Goal: Information Seeking & Learning: Learn about a topic

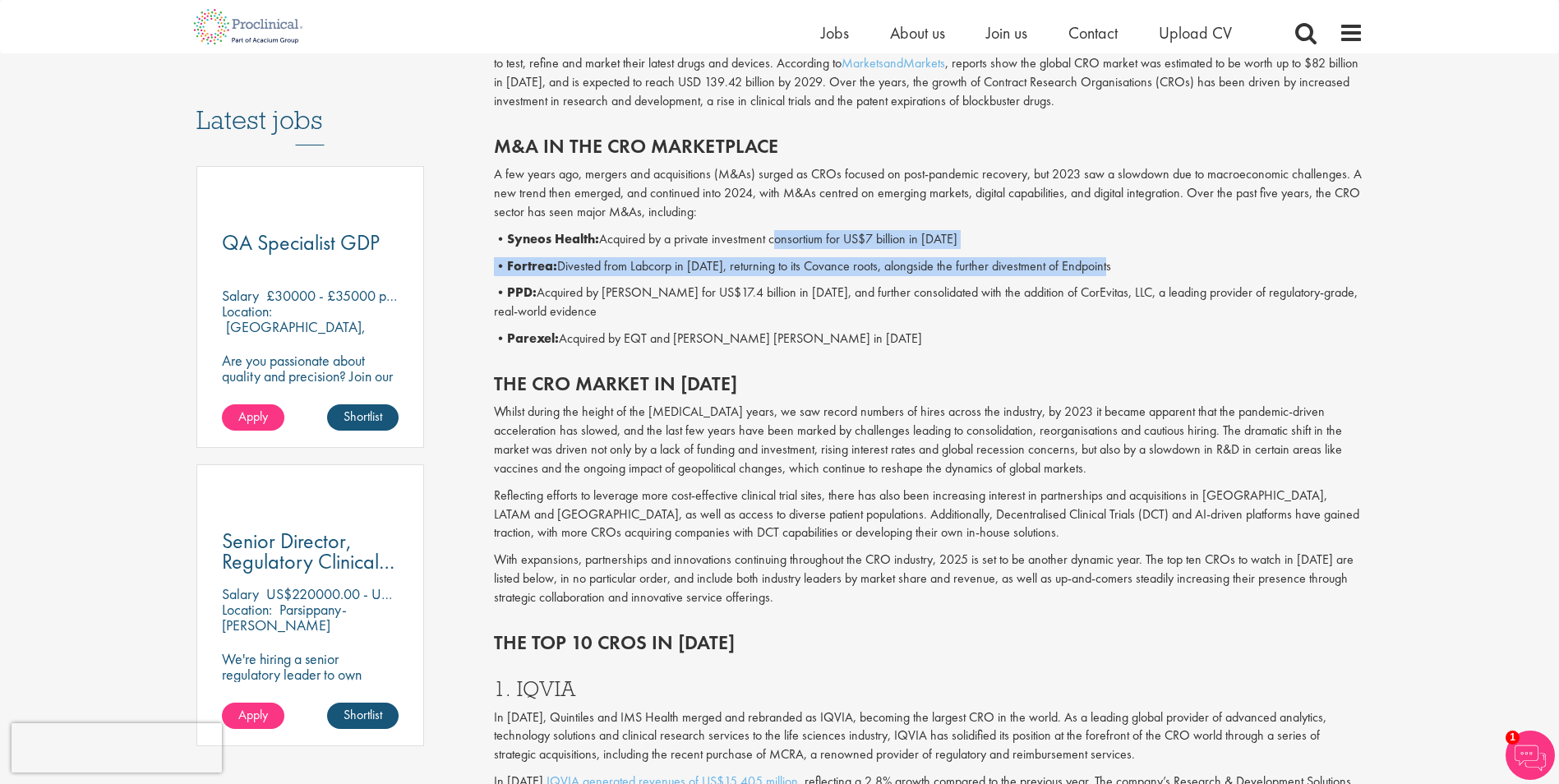
drag, startPoint x: 780, startPoint y: 227, endPoint x: 1112, endPoint y: 283, distance: 336.7
click at [1112, 279] on div "M&A in the CRO marketplace A few years ago, mergers and acquisitions (M&As) sur…" at bounding box center [929, 238] width 894 height 238
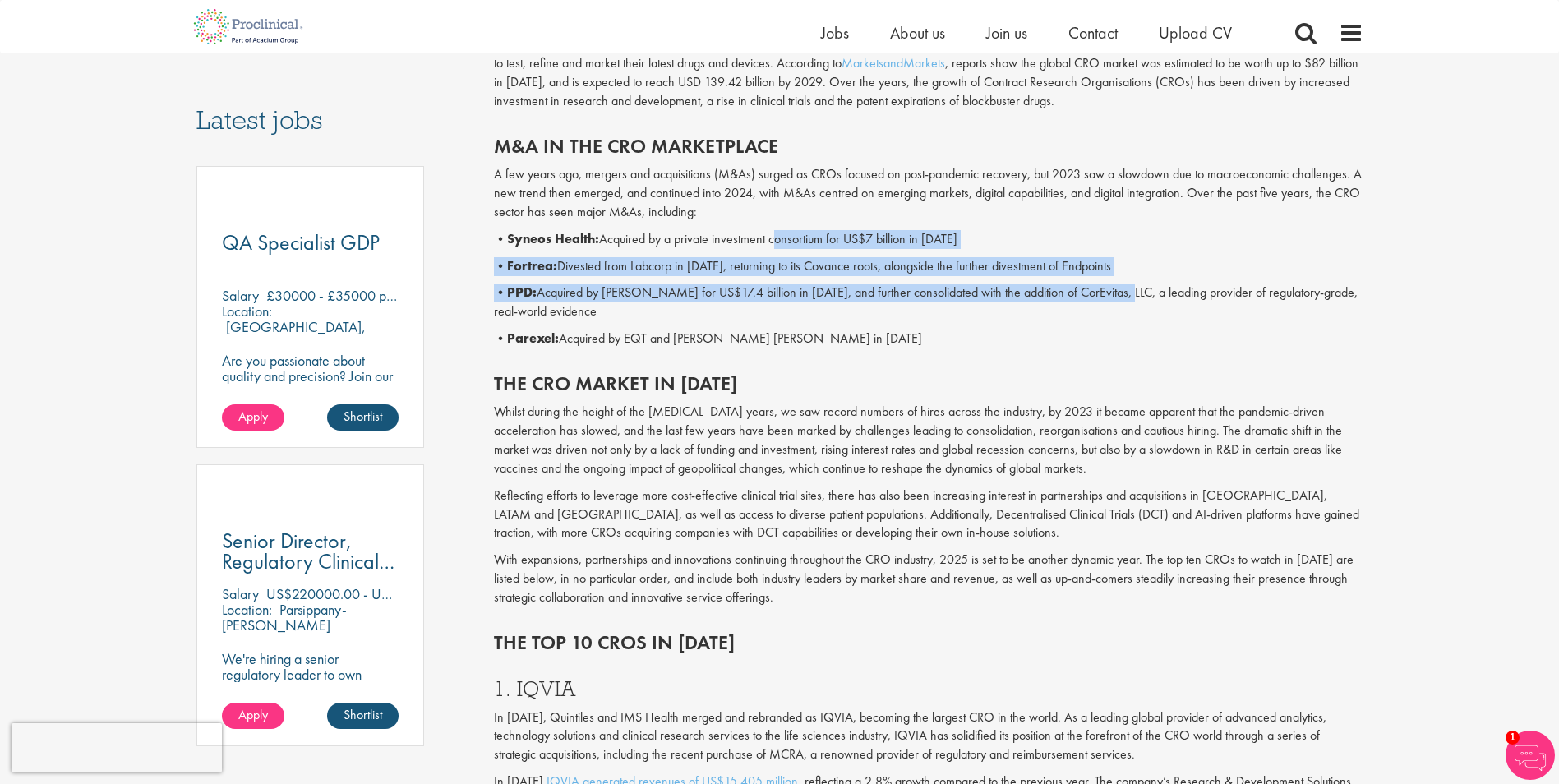
drag, startPoint x: 1112, startPoint y: 283, endPoint x: 1025, endPoint y: 295, distance: 87.8
click at [1025, 295] on p "• PPD: Acquired by [PERSON_NAME] for US$17.4 billion in [DATE], and further con…" at bounding box center [929, 302] width 870 height 38
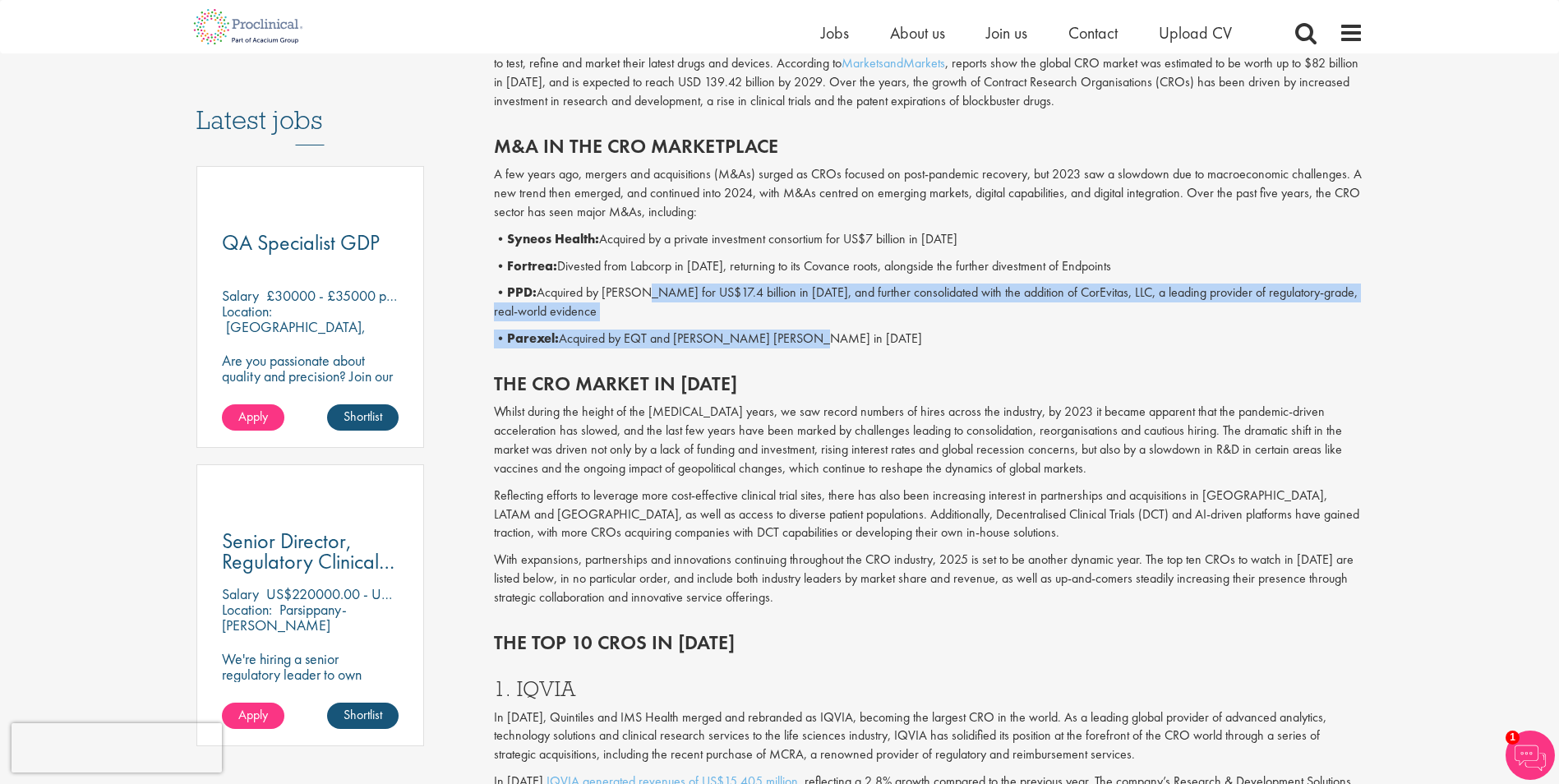
drag, startPoint x: 644, startPoint y: 291, endPoint x: 853, endPoint y: 355, distance: 218.6
click at [855, 350] on div "M&A in the CRO marketplace A few years ago, mergers and acquisitions (M&As) sur…" at bounding box center [929, 238] width 894 height 238
drag, startPoint x: 853, startPoint y: 355, endPoint x: 764, endPoint y: 339, distance: 90.4
click at [764, 339] on p "• Parexel: Acquired by EQT and [PERSON_NAME] [PERSON_NAME] in [DATE]" at bounding box center [929, 339] width 870 height 19
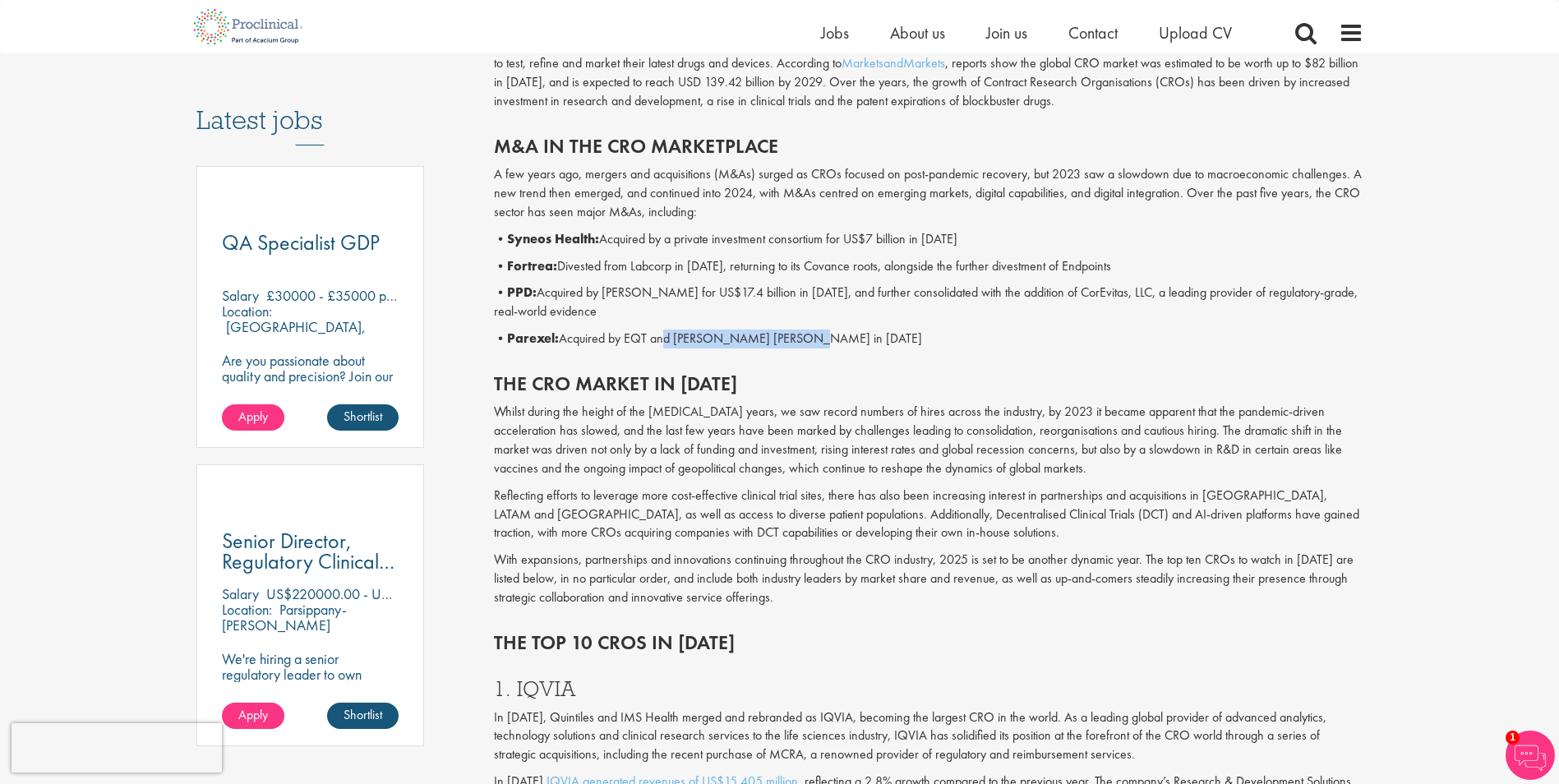
drag, startPoint x: 663, startPoint y: 331, endPoint x: 863, endPoint y: 349, distance: 200.8
click at [863, 349] on div "M&A in the CRO marketplace A few years ago, mergers and acquisitions (M&As) sur…" at bounding box center [929, 238] width 894 height 238
drag, startPoint x: 863, startPoint y: 349, endPoint x: 774, endPoint y: 377, distance: 93.3
click at [774, 377] on h2 "The CRO market in [DATE]" at bounding box center [929, 383] width 870 height 22
drag, startPoint x: 826, startPoint y: 303, endPoint x: 1321, endPoint y: 318, distance: 495.2
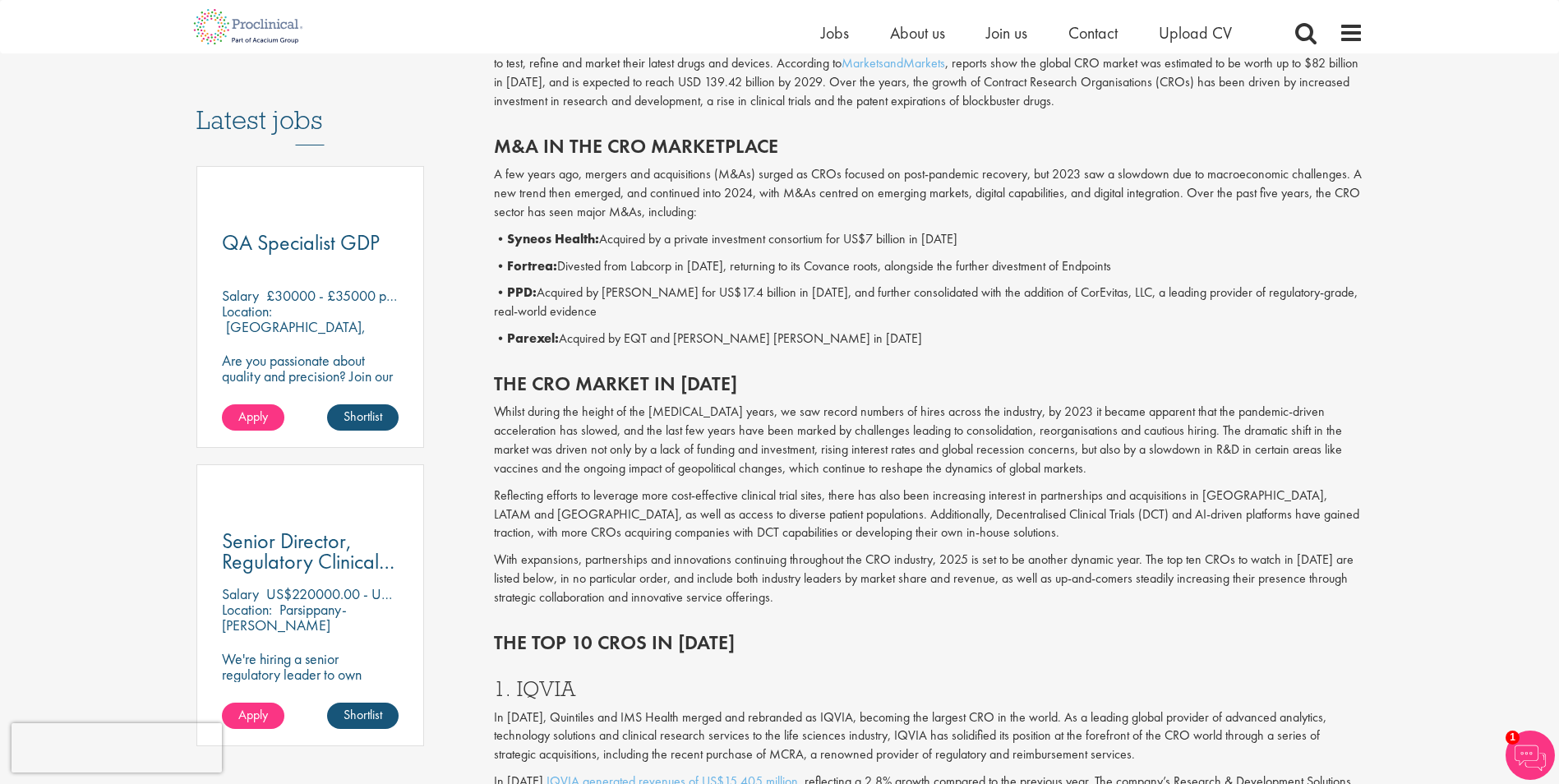
click at [1321, 318] on p "• PPD: Acquired by [PERSON_NAME] for US$17.4 billion in [DATE], and further con…" at bounding box center [929, 302] width 870 height 38
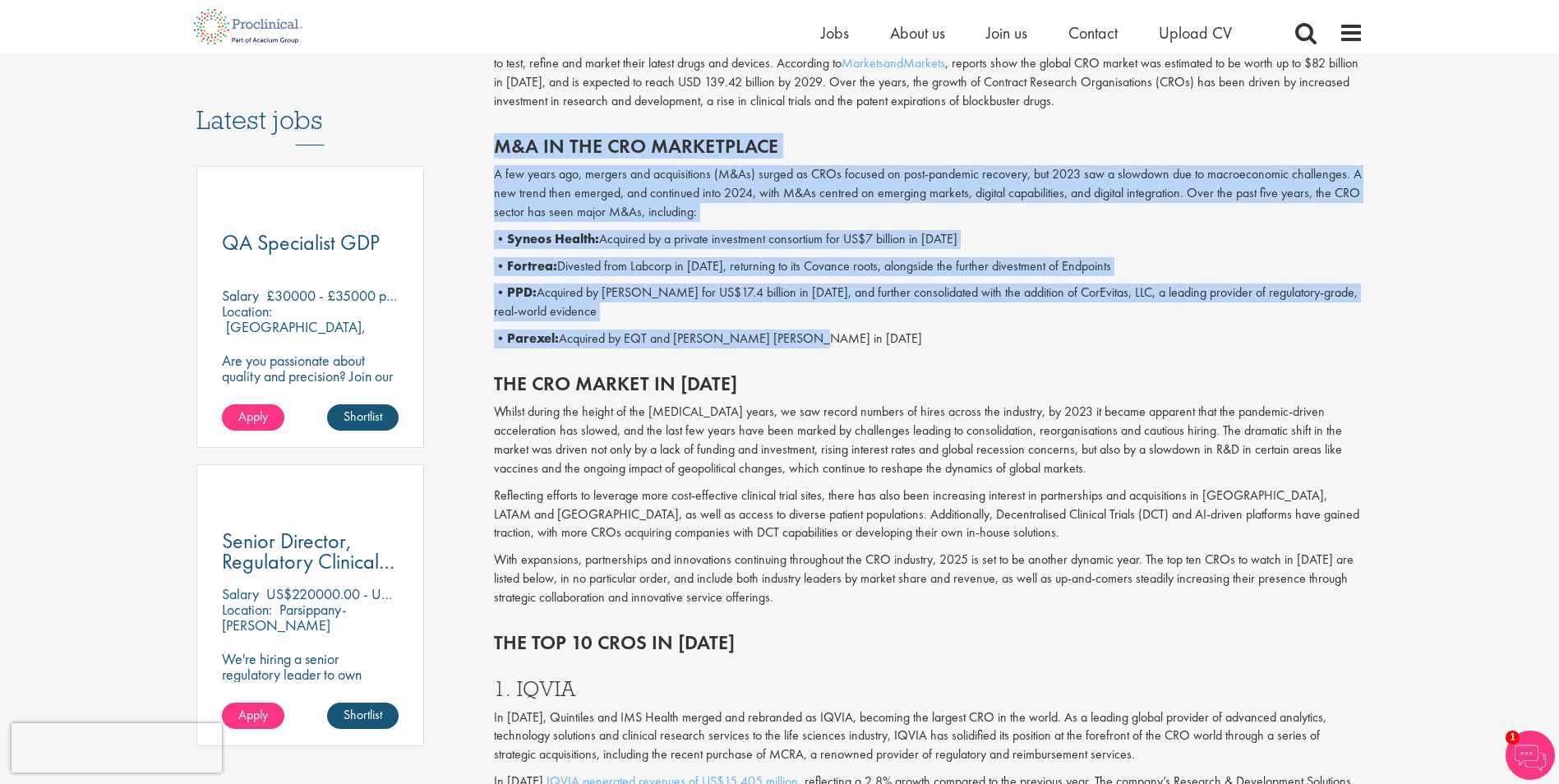
drag, startPoint x: 501, startPoint y: 135, endPoint x: 841, endPoint y: 346, distance: 400.2
click at [841, 346] on div "M&A in the CRO marketplace A few years ago, mergers and acquisitions (M&As) sur…" at bounding box center [929, 238] width 894 height 238
drag, startPoint x: 841, startPoint y: 346, endPoint x: 818, endPoint y: 341, distance: 23.5
click at [820, 352] on div "M&A in the CRO marketplace A few years ago, mergers and acquisitions (M&As) sur…" at bounding box center [929, 238] width 894 height 238
drag, startPoint x: 503, startPoint y: 142, endPoint x: 842, endPoint y: 353, distance: 399.3
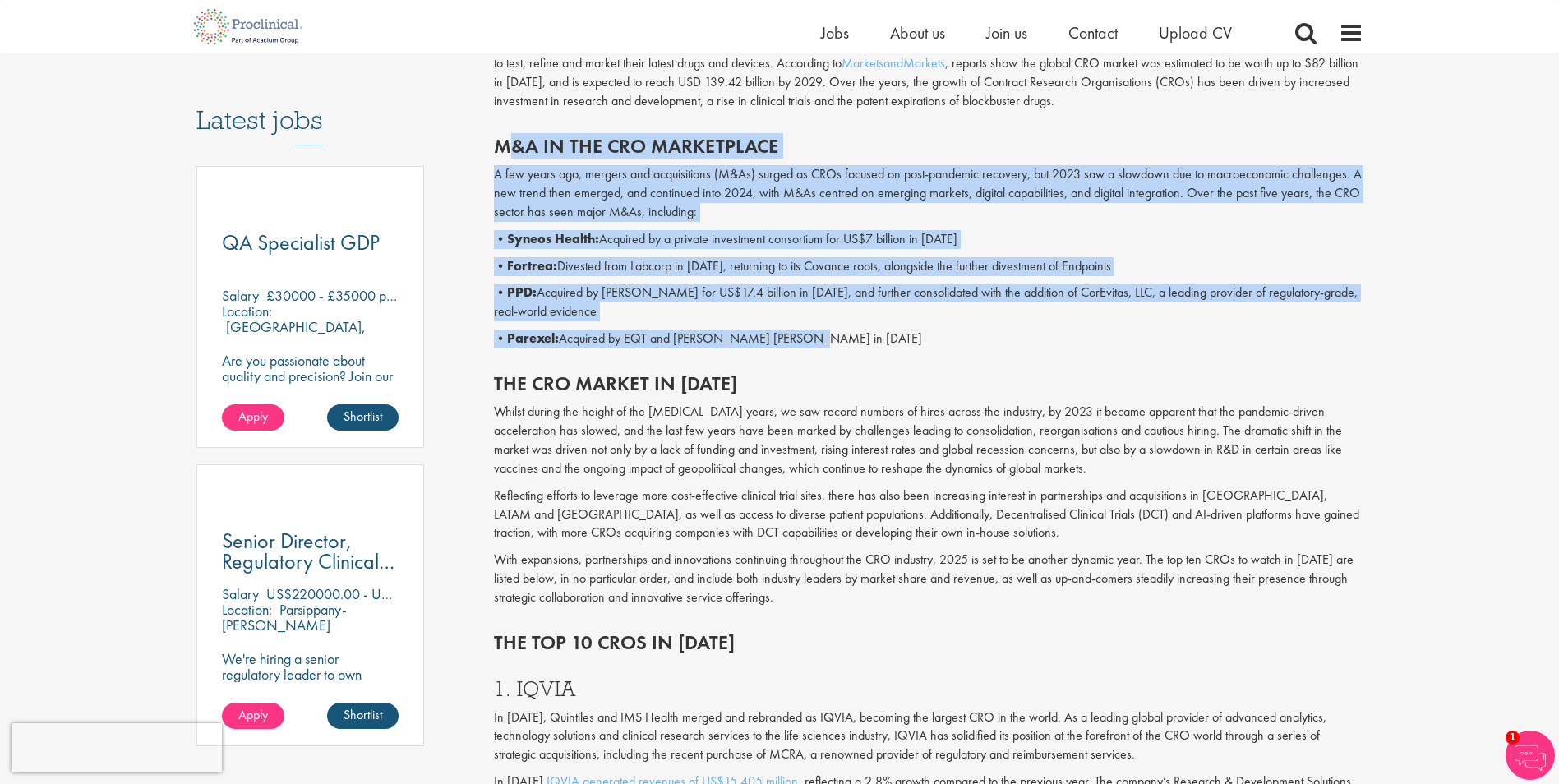
click at [842, 353] on div "M&A in the CRO marketplace A few years ago, mergers and acquisitions (M&As) sur…" at bounding box center [929, 238] width 894 height 238
drag, startPoint x: 842, startPoint y: 353, endPoint x: 826, endPoint y: 340, distance: 20.6
click at [826, 340] on p "• Parexel: Acquired by EQT and [PERSON_NAME] [PERSON_NAME] in [DATE]" at bounding box center [929, 339] width 870 height 19
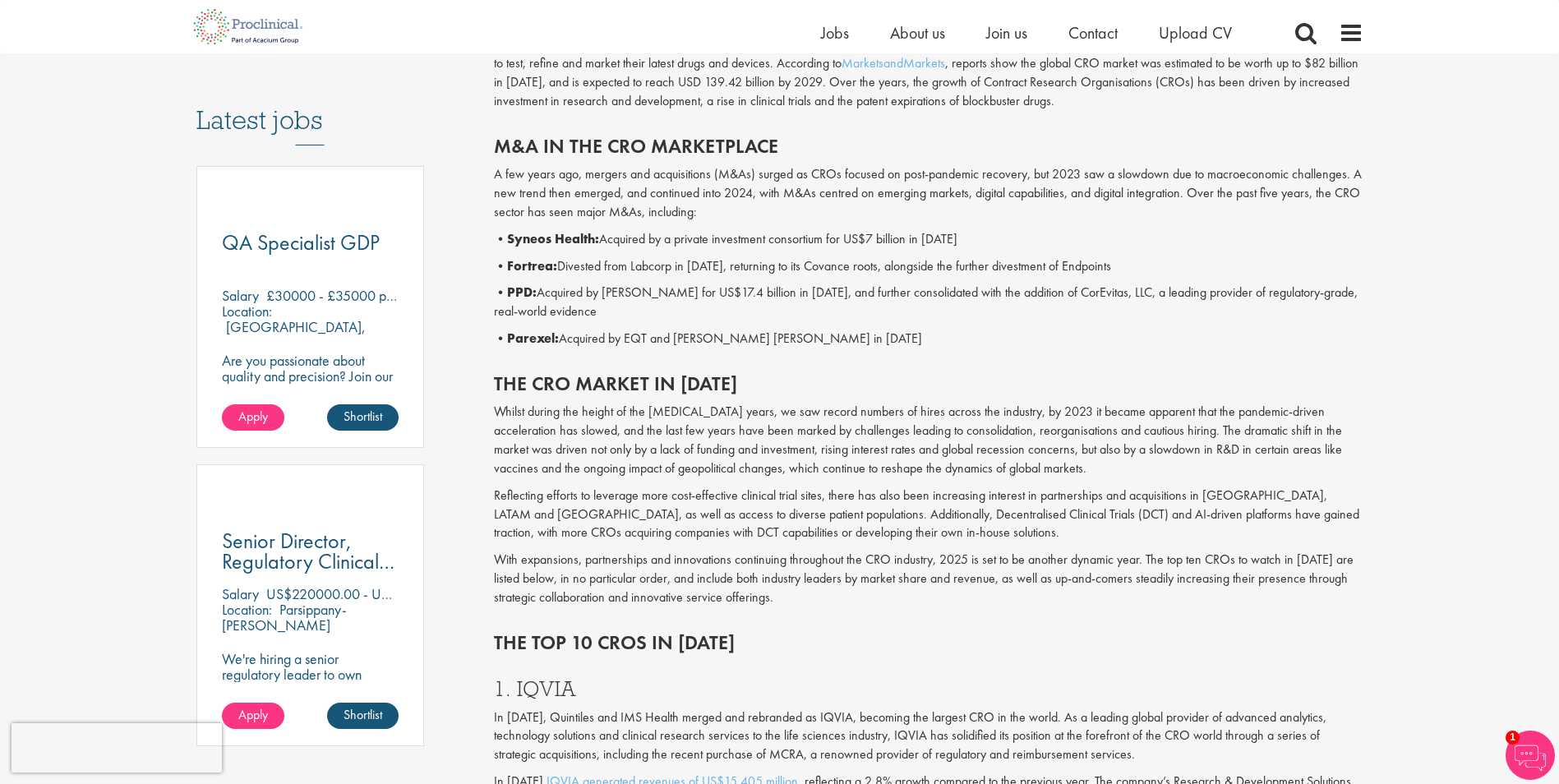
drag, startPoint x: 827, startPoint y: 303, endPoint x: 1283, endPoint y: 353, distance: 458.7
click at [1283, 353] on div "M&A in the CRO marketplace A few years ago, mergers and acquisitions (M&As) sur…" at bounding box center [929, 238] width 894 height 238
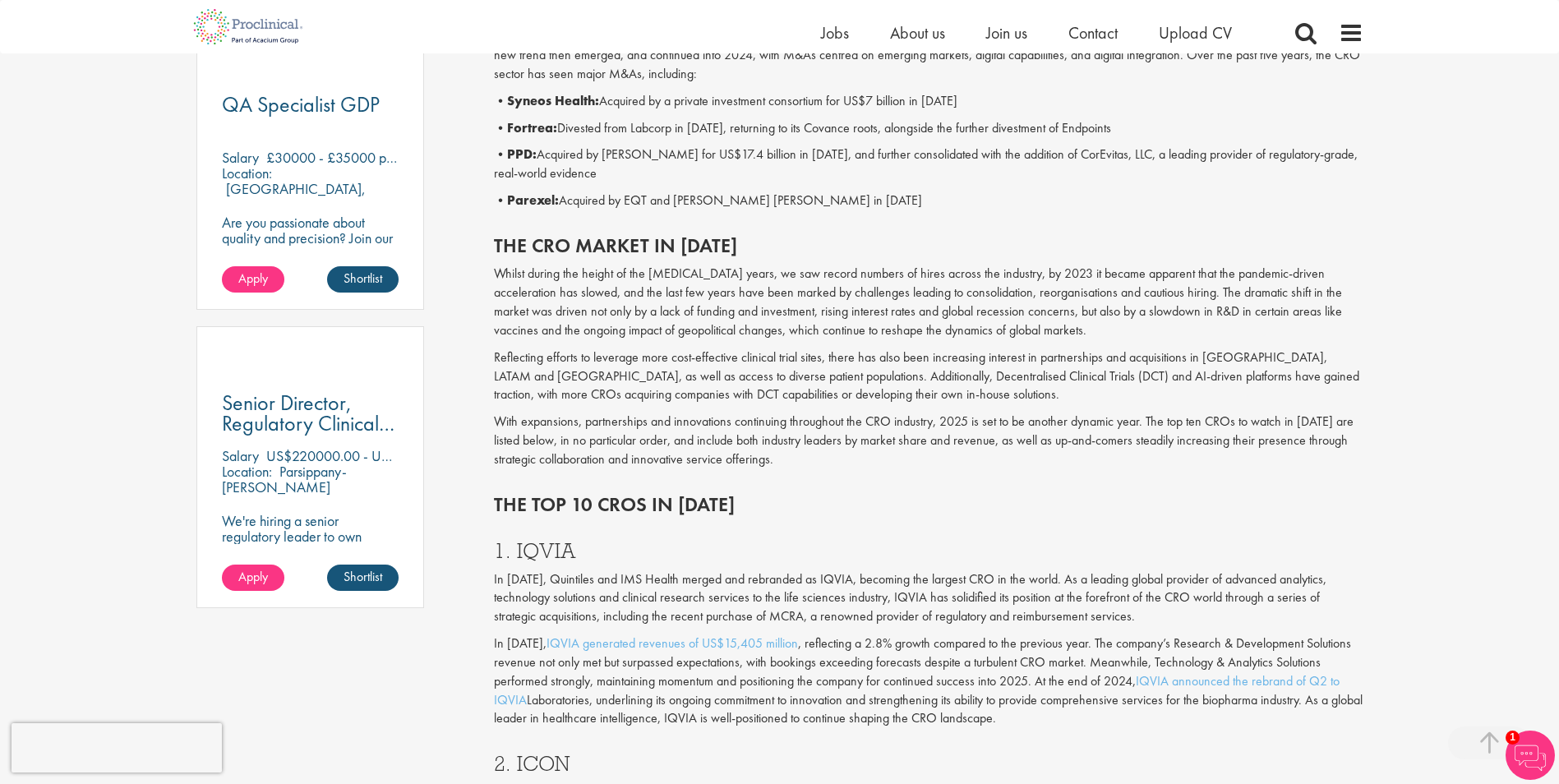
scroll to position [986, 0]
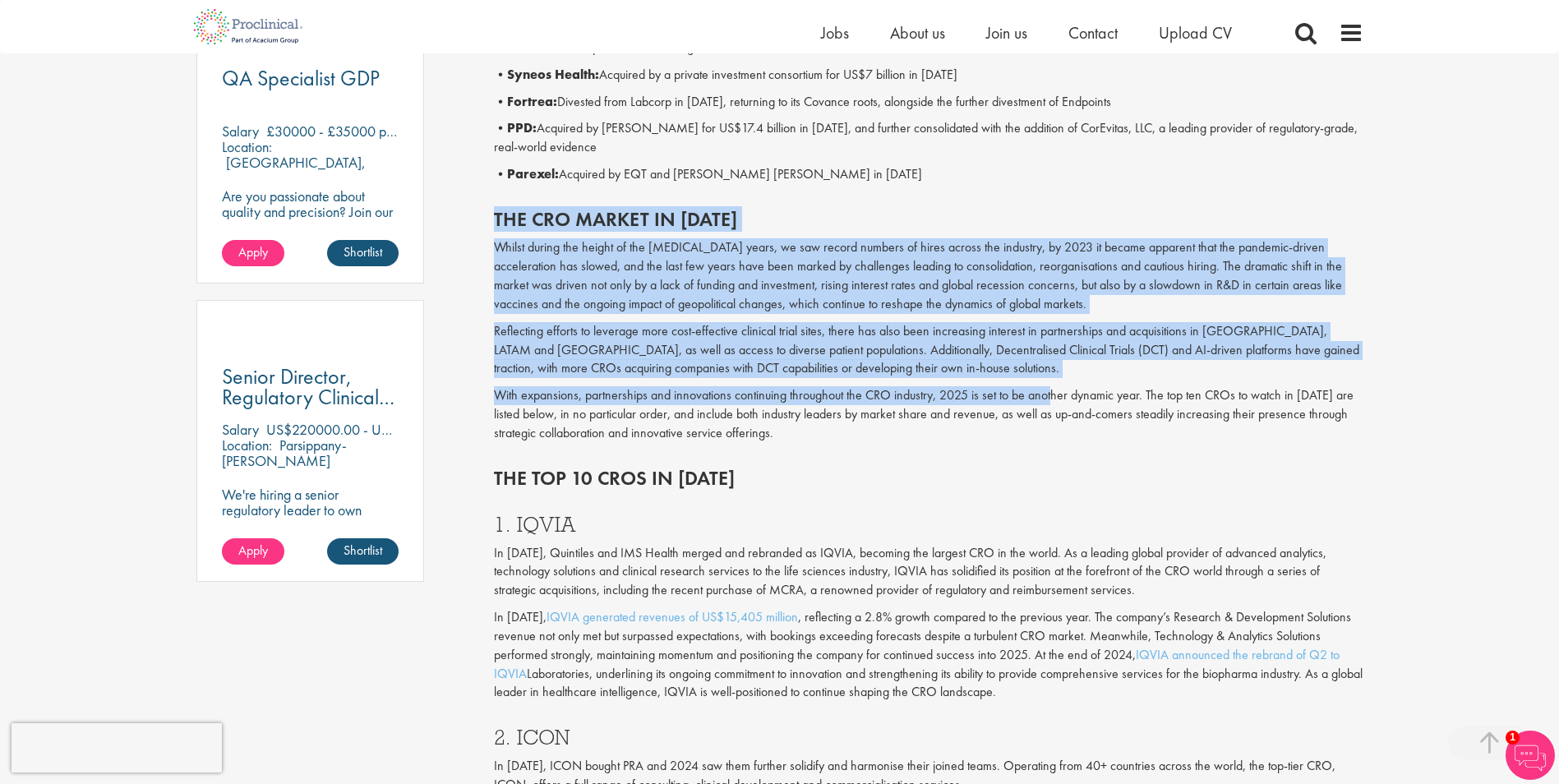
drag, startPoint x: 491, startPoint y: 208, endPoint x: 1045, endPoint y: 396, distance: 585.0
drag, startPoint x: 1045, startPoint y: 396, endPoint x: 883, endPoint y: 366, distance: 164.8
click at [883, 366] on p "Reflecting efforts to leverage more cost-effective clinical trial sites, there …" at bounding box center [929, 350] width 870 height 56
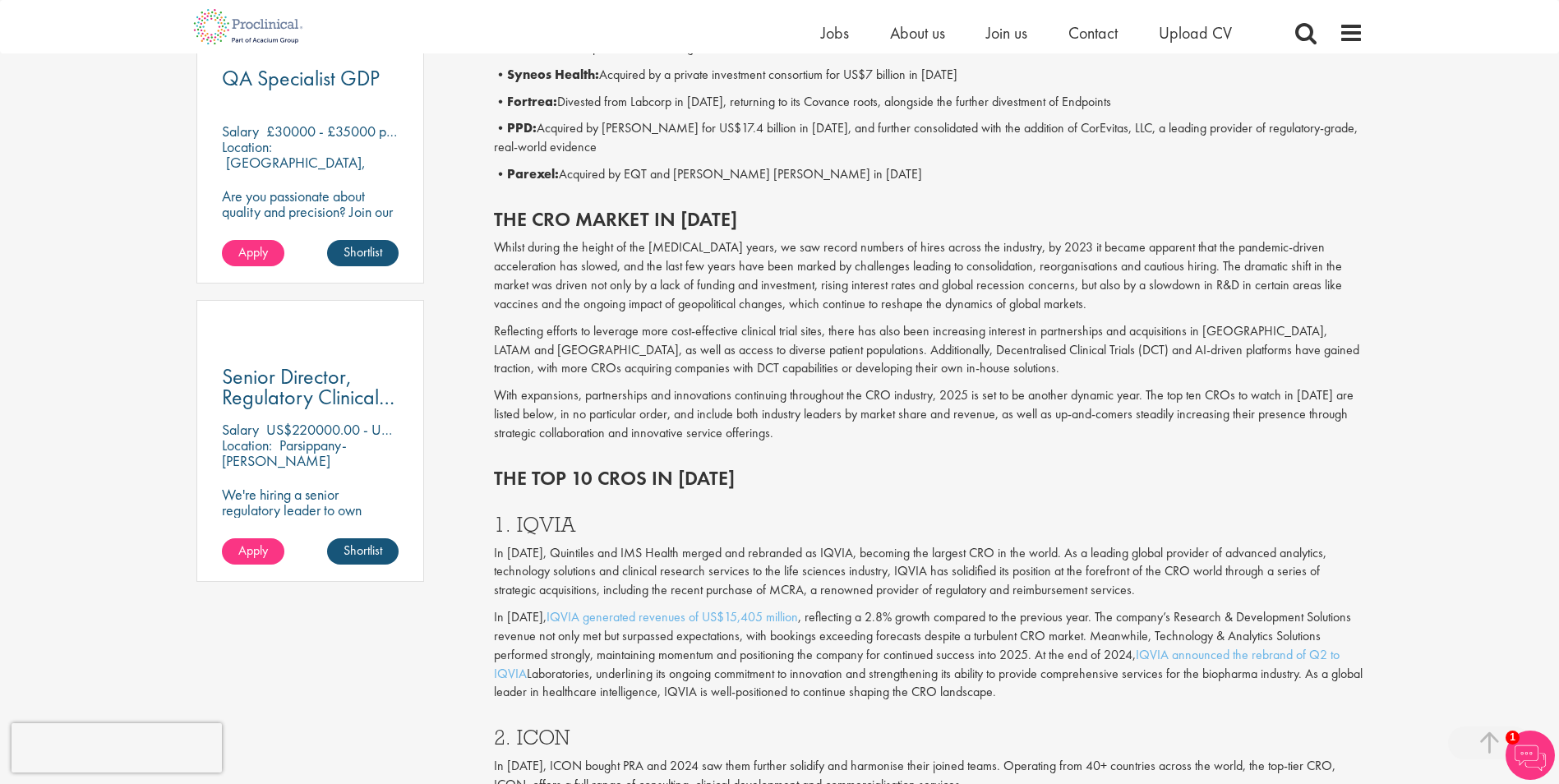
click at [1006, 474] on h2 "The top 10 CROs in [DATE]" at bounding box center [929, 478] width 870 height 22
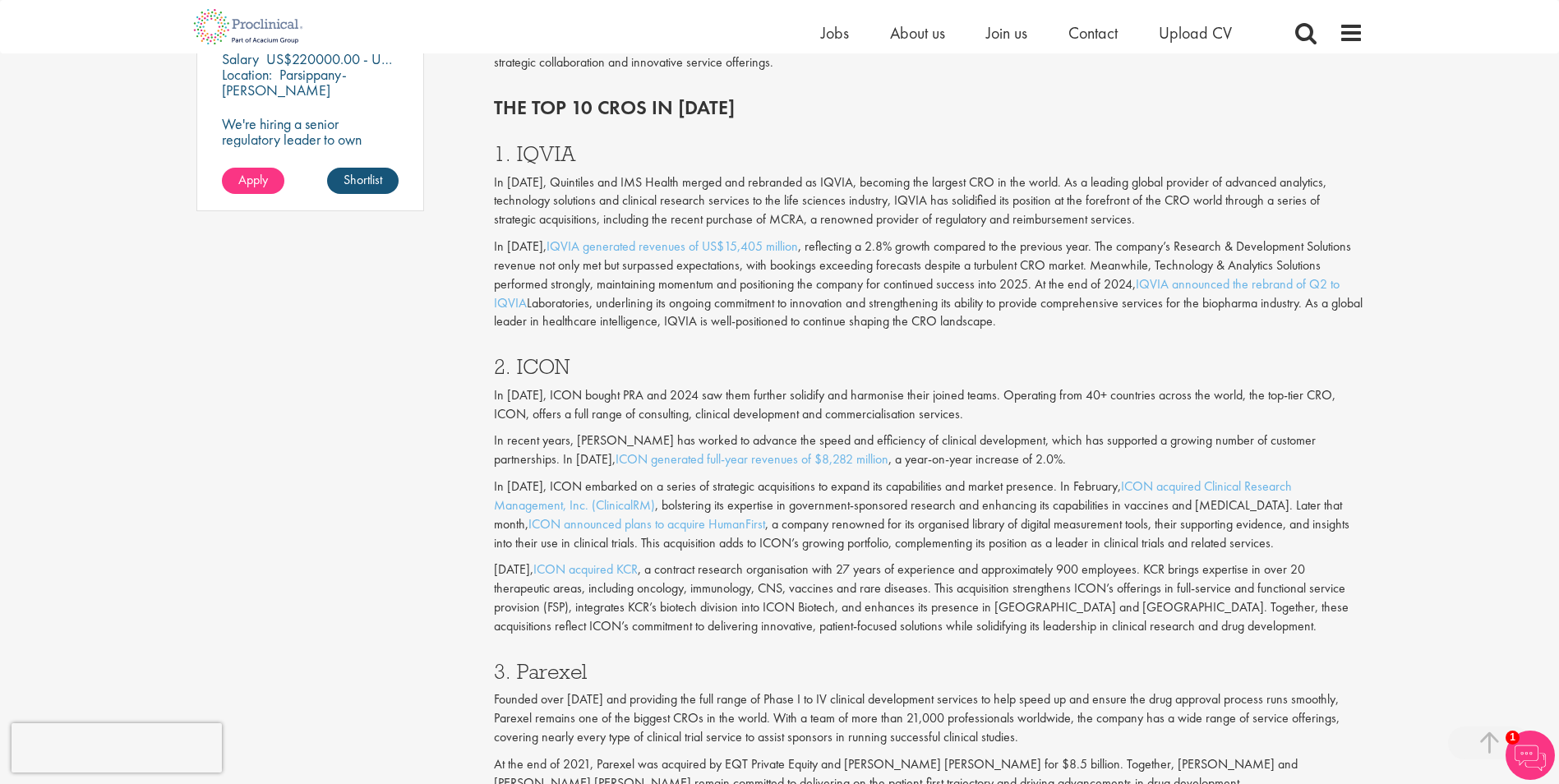
scroll to position [1397, 0]
